Goal: Navigation & Orientation: Find specific page/section

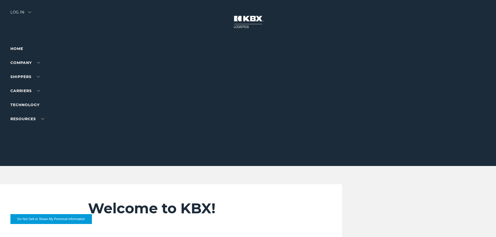
click at [21, 13] on div "Log in" at bounding box center [20, 14] width 21 height 8
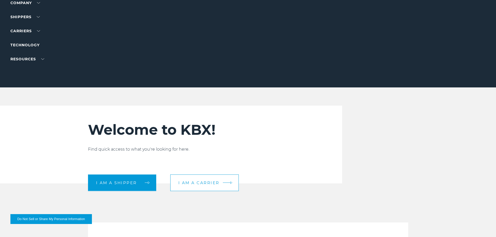
scroll to position [78, 0]
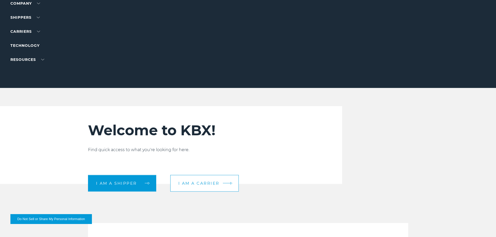
click at [200, 188] on link "I am a carrier" at bounding box center [204, 183] width 69 height 17
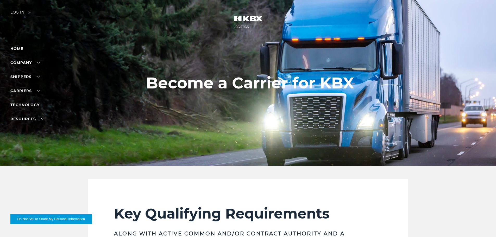
click at [16, 13] on div "Log in" at bounding box center [20, 14] width 21 height 8
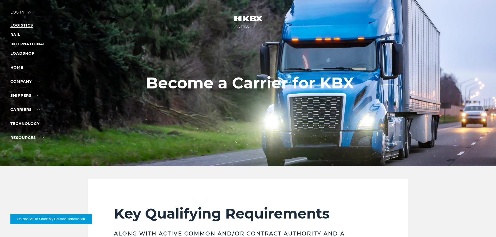
click at [18, 25] on link "LOGISTICS" at bounding box center [21, 25] width 23 height 5
